Goal: Task Accomplishment & Management: Manage account settings

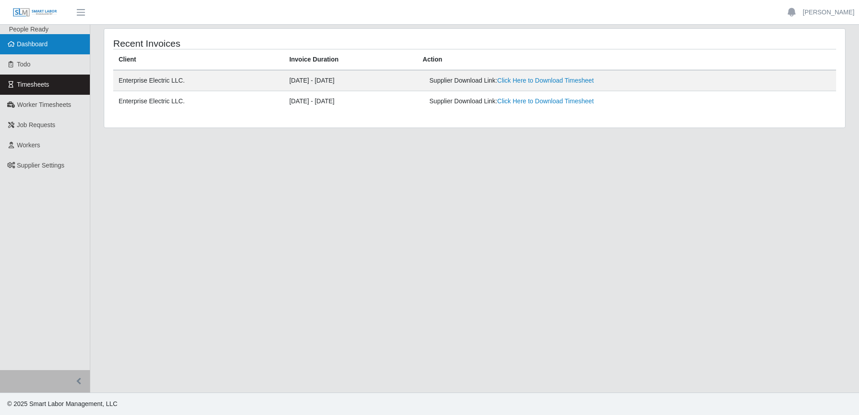
click at [32, 40] on span "Dashboard" at bounding box center [32, 43] width 31 height 7
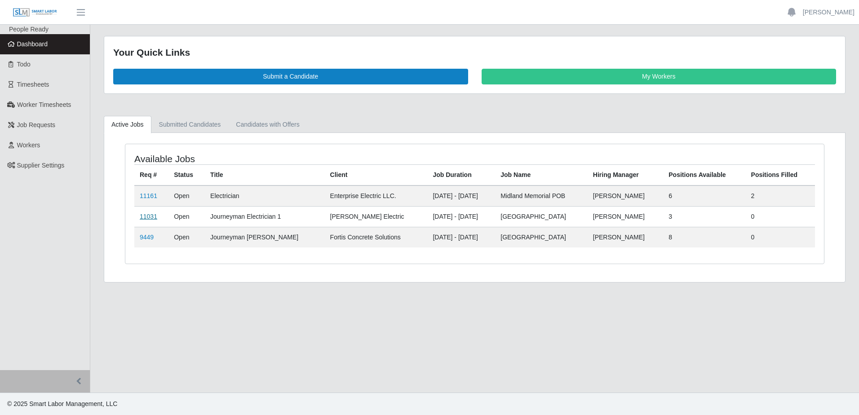
click at [150, 219] on link "11031" at bounding box center [149, 216] width 18 height 7
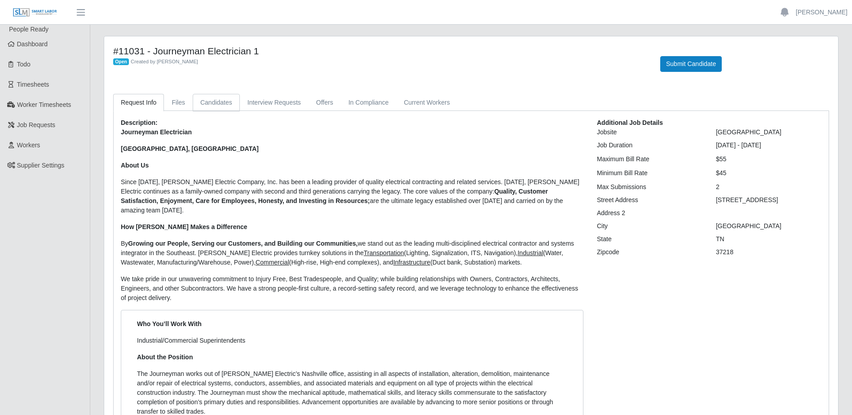
click at [210, 106] on link "Candidates" at bounding box center [216, 103] width 47 height 18
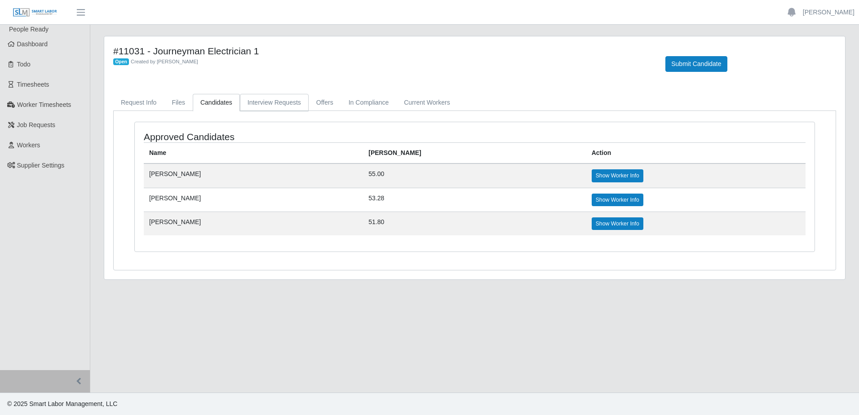
click at [266, 106] on link "Interview Requests" at bounding box center [274, 103] width 69 height 18
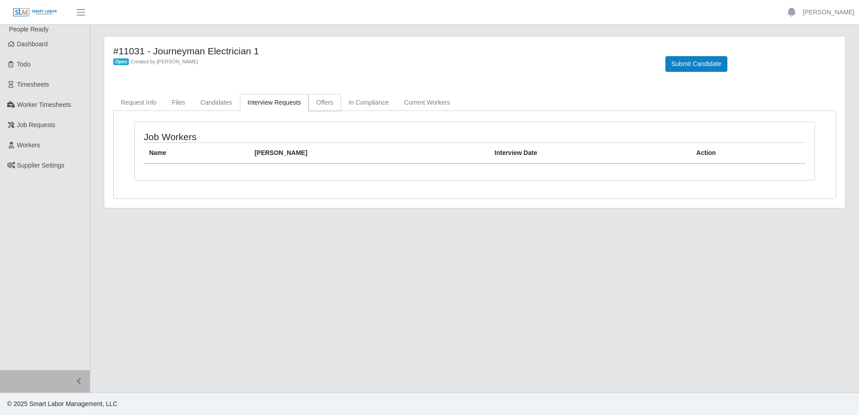
click at [323, 103] on link "Offers" at bounding box center [325, 103] width 32 height 18
click at [353, 106] on link "In Compliance" at bounding box center [369, 103] width 56 height 18
click at [415, 102] on link "Current Workers" at bounding box center [426, 103] width 61 height 18
click at [216, 104] on link "Candidates" at bounding box center [216, 103] width 47 height 18
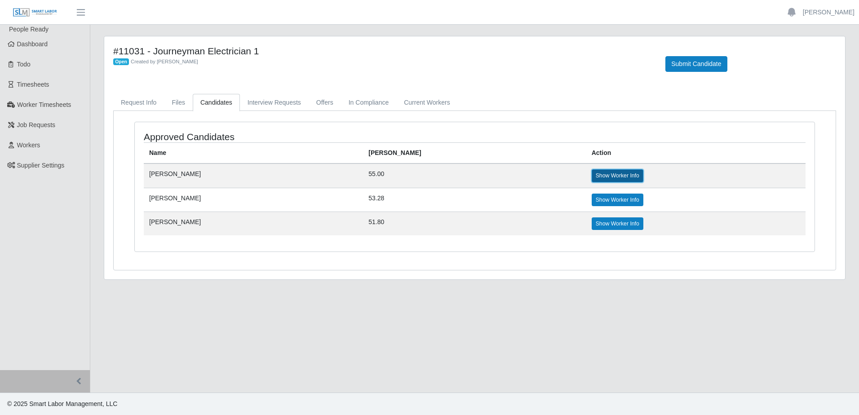
click at [592, 178] on link "Show Worker Info" at bounding box center [618, 175] width 52 height 13
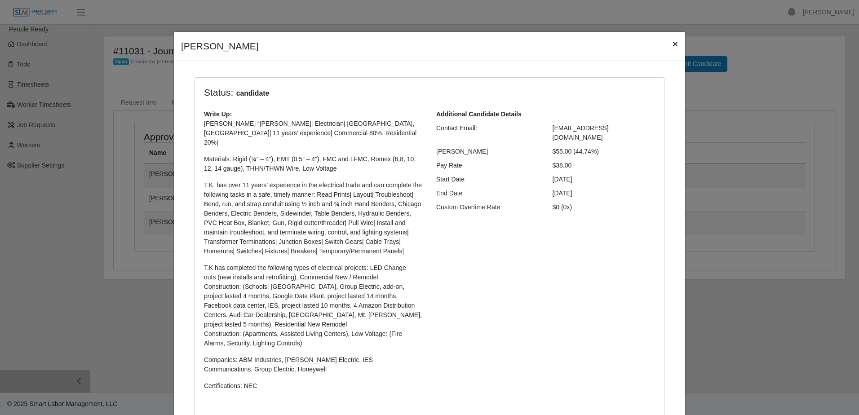
click at [673, 45] on span "×" at bounding box center [675, 44] width 5 height 10
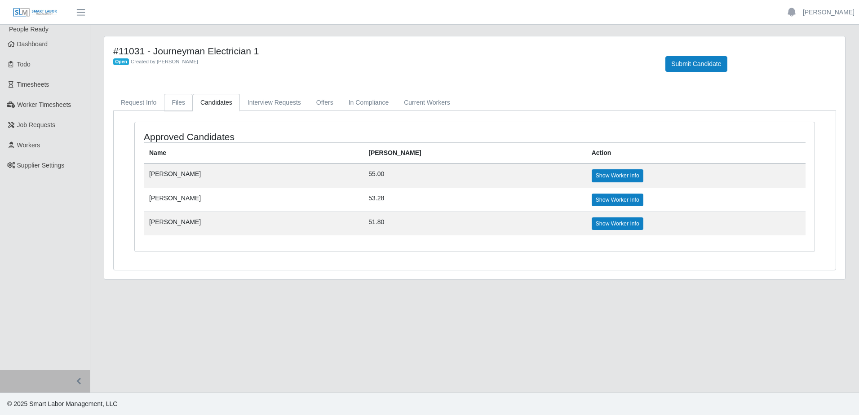
click at [174, 108] on link "Files" at bounding box center [178, 103] width 29 height 18
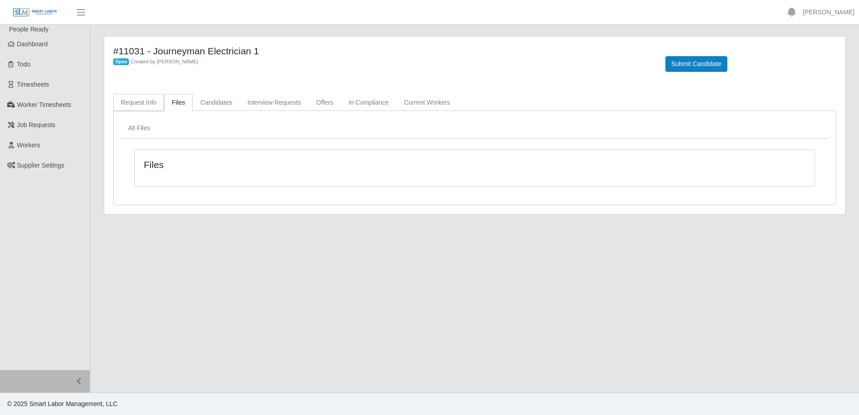
click at [137, 109] on link "Request Info" at bounding box center [138, 103] width 51 height 18
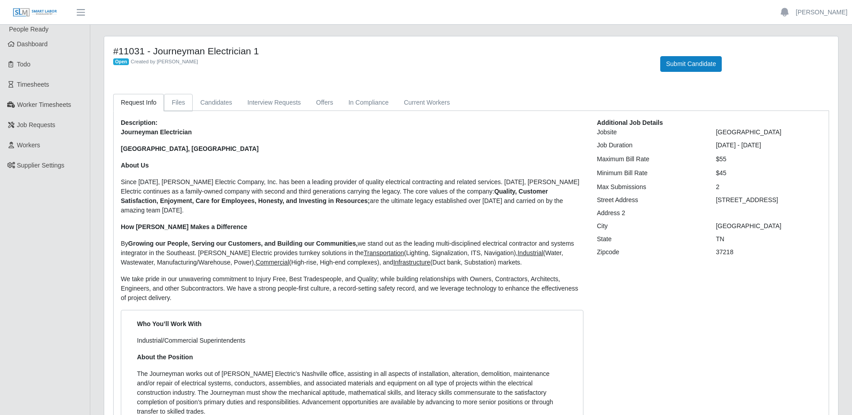
click at [166, 106] on link "Files" at bounding box center [178, 103] width 29 height 18
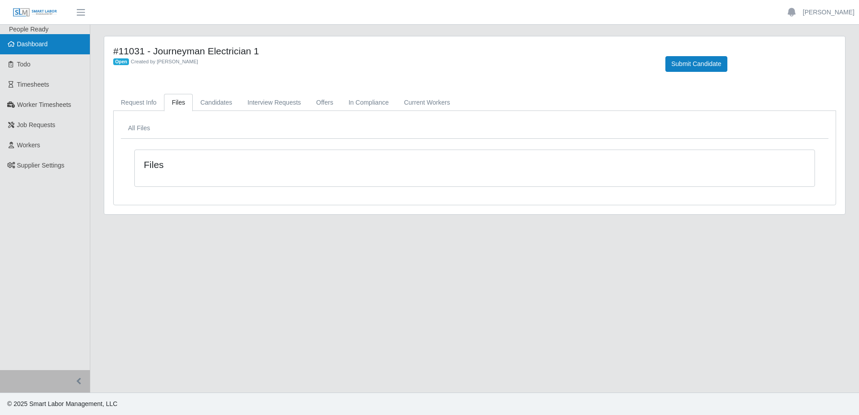
click at [65, 43] on link "Dashboard" at bounding box center [45, 44] width 90 height 20
